Goal: Information Seeking & Learning: Learn about a topic

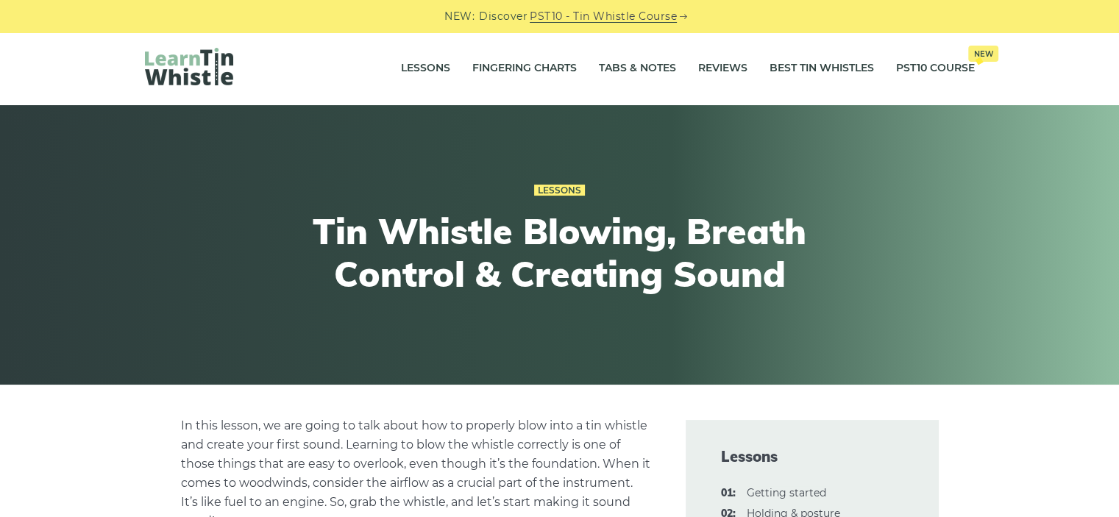
scroll to position [4, 0]
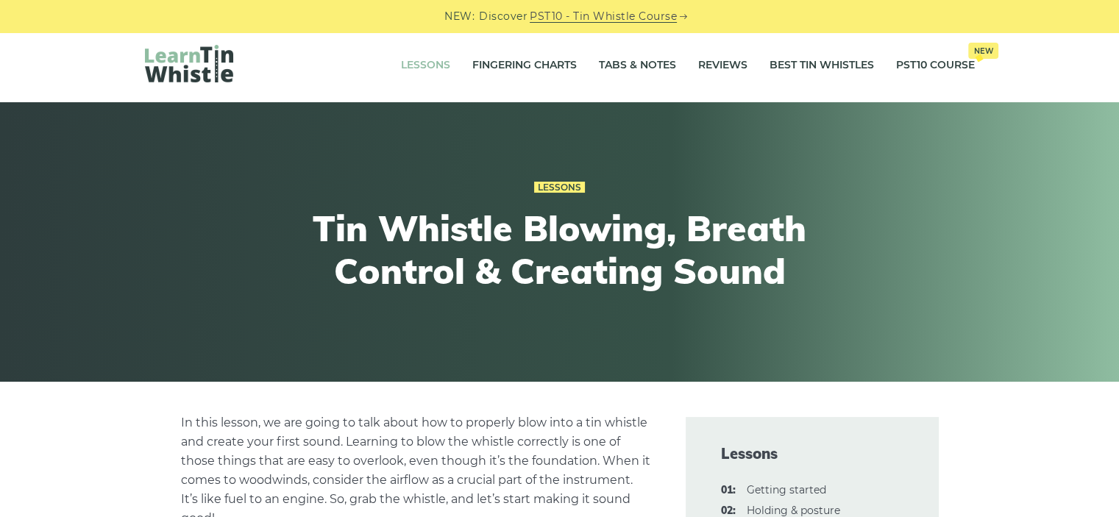
click at [450, 67] on link "Lessons" at bounding box center [425, 65] width 49 height 37
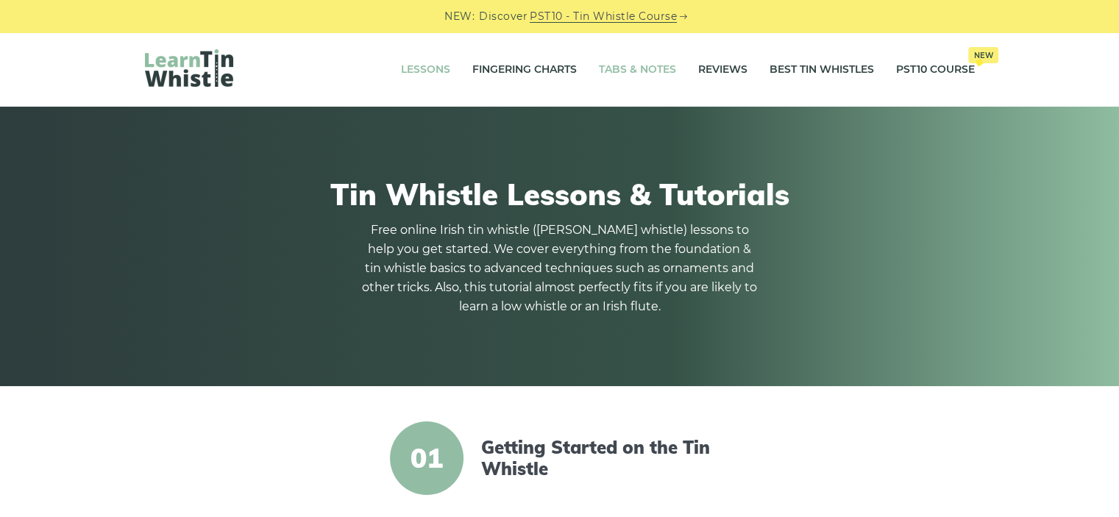
click at [659, 67] on link "Tabs & Notes" at bounding box center [637, 70] width 77 height 37
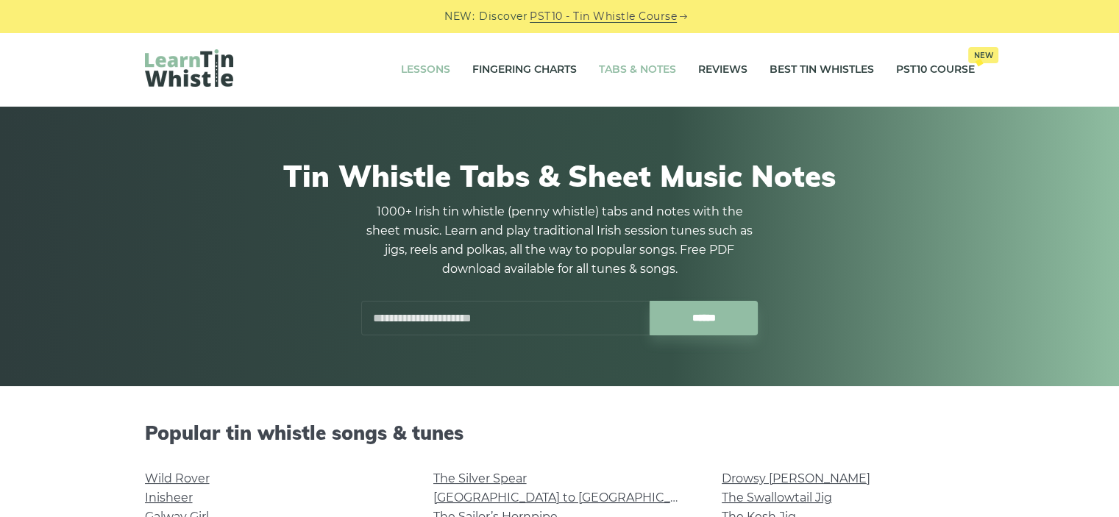
click at [450, 75] on link "Lessons" at bounding box center [425, 70] width 49 height 37
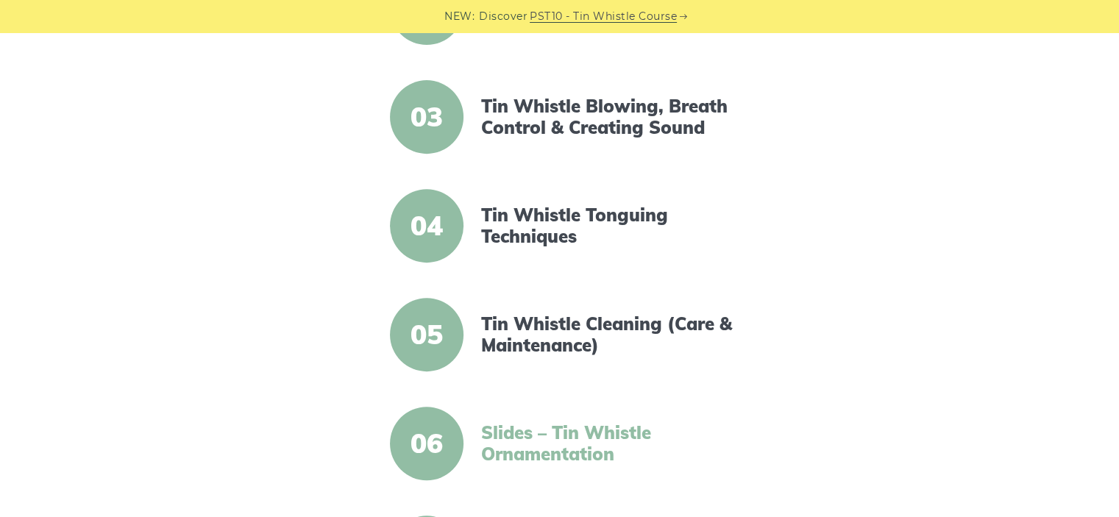
scroll to position [517, 0]
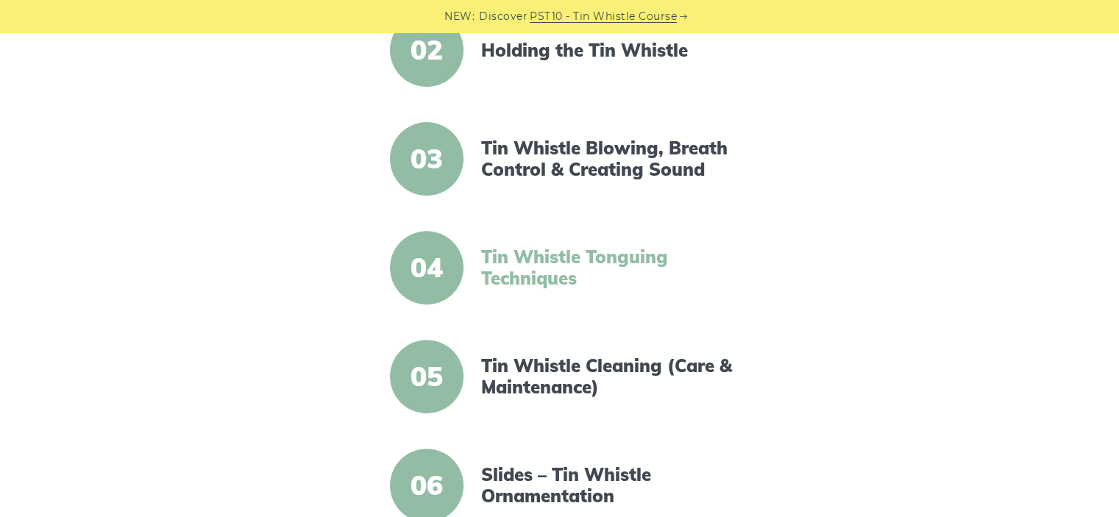
click at [581, 266] on link "Tin Whistle Tonguing Techniques" at bounding box center [607, 268] width 253 height 43
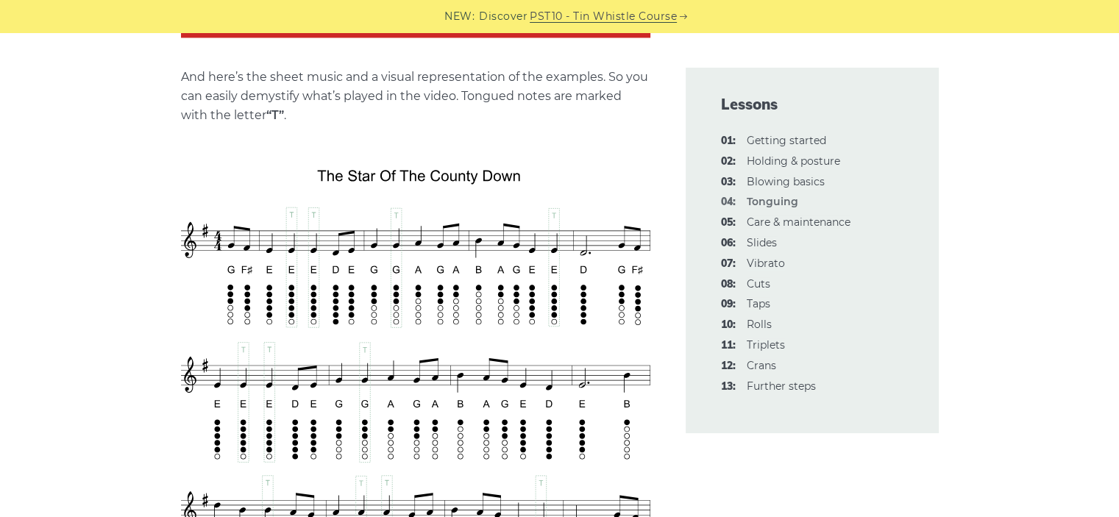
scroll to position [2437, 0]
